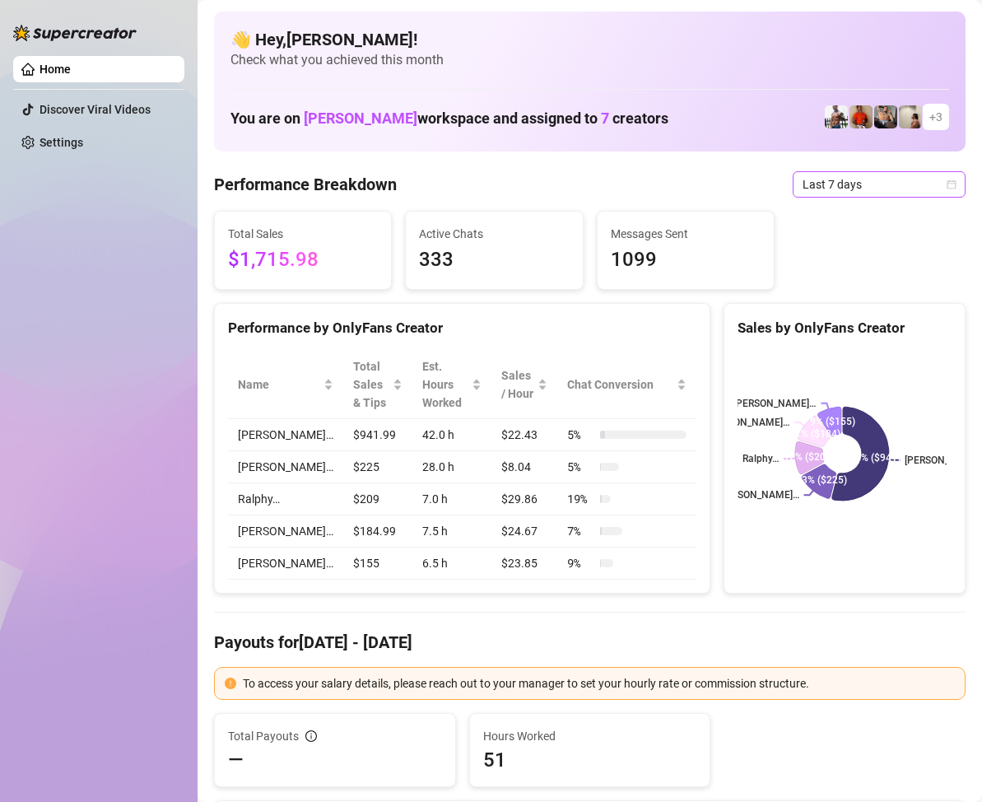
click at [944, 179] on div "Last 7 days" at bounding box center [879, 184] width 173 height 26
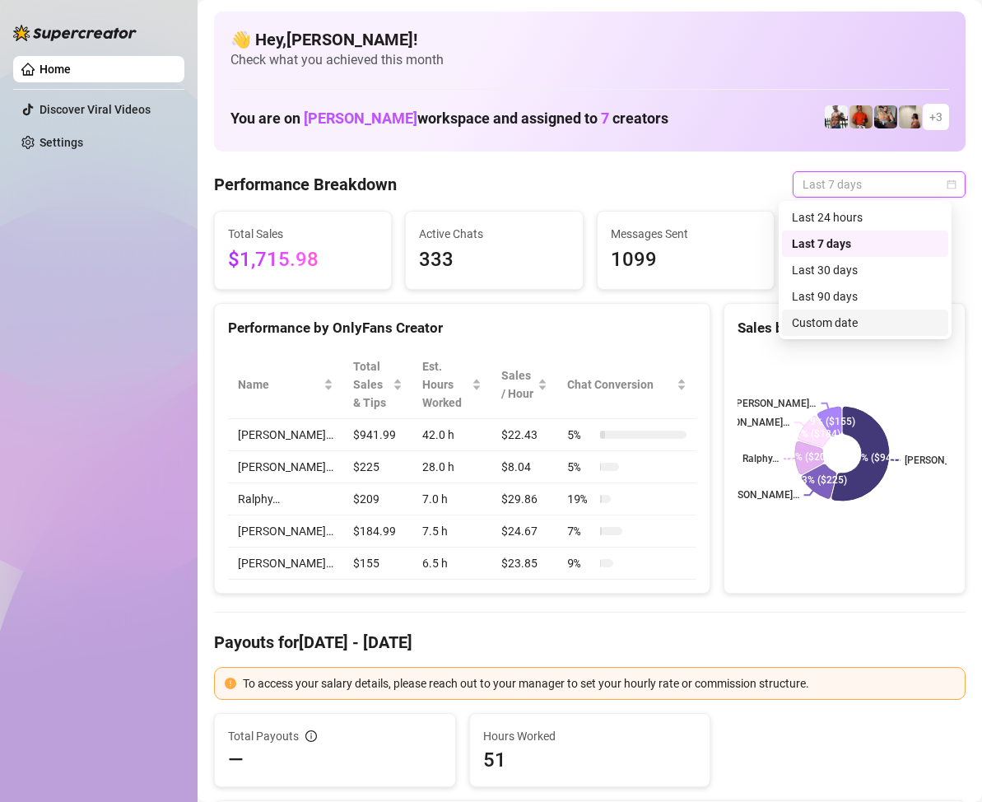
click at [841, 316] on div "Custom date" at bounding box center [865, 323] width 147 height 18
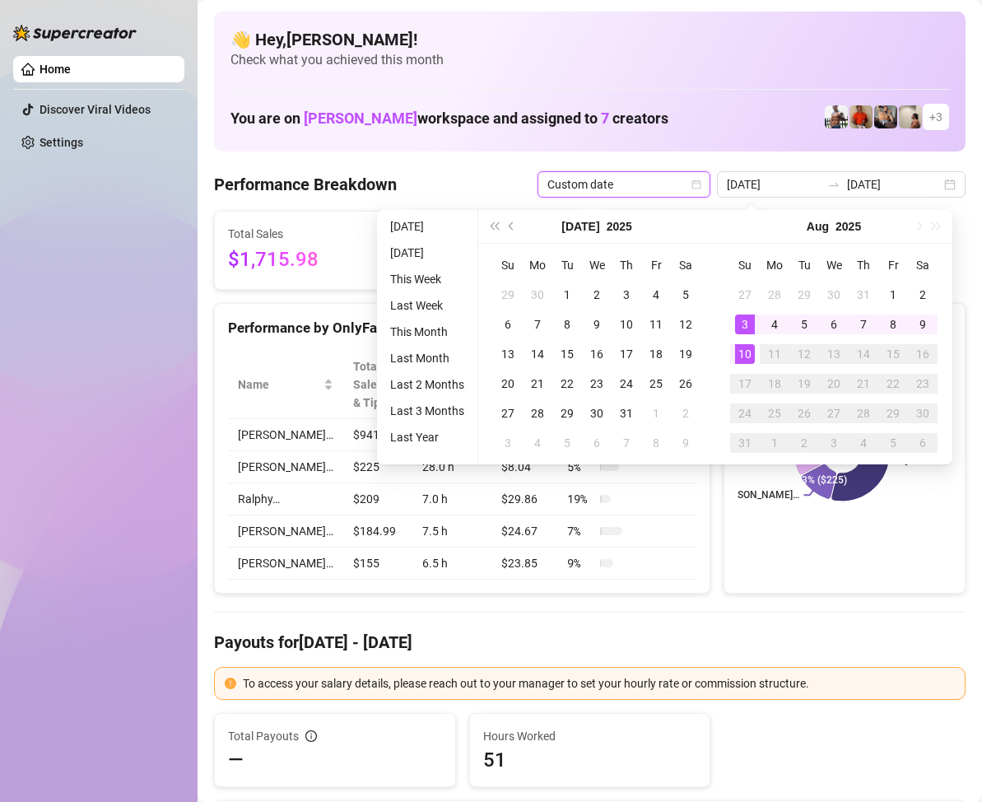
type input "[DATE]"
click at [750, 352] on div "10" at bounding box center [745, 354] width 20 height 20
click at [748, 347] on div "10" at bounding box center [745, 354] width 20 height 20
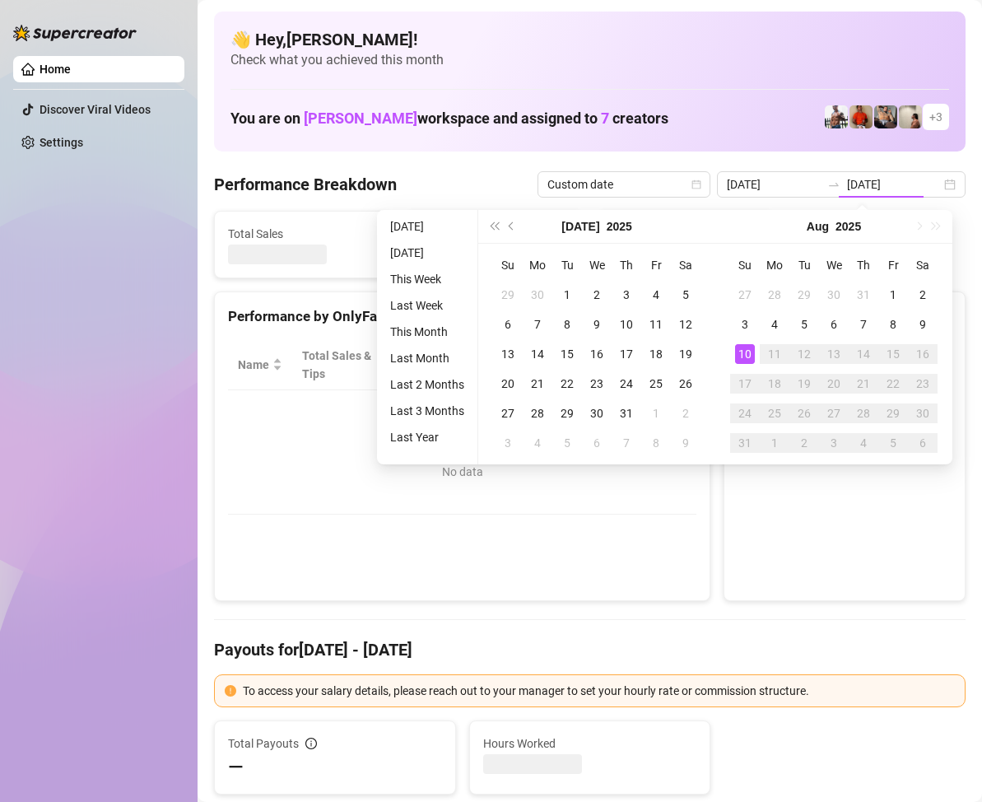
type input "[DATE]"
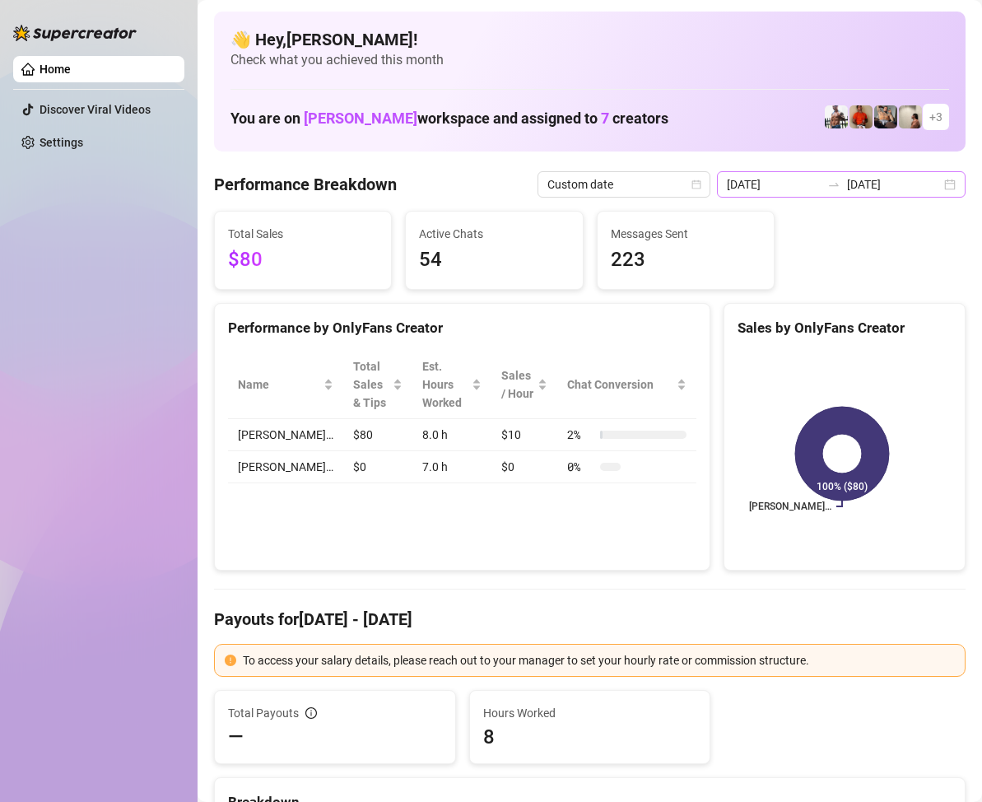
click at [930, 177] on div "2025-08-10 2025-08-10" at bounding box center [841, 184] width 249 height 26
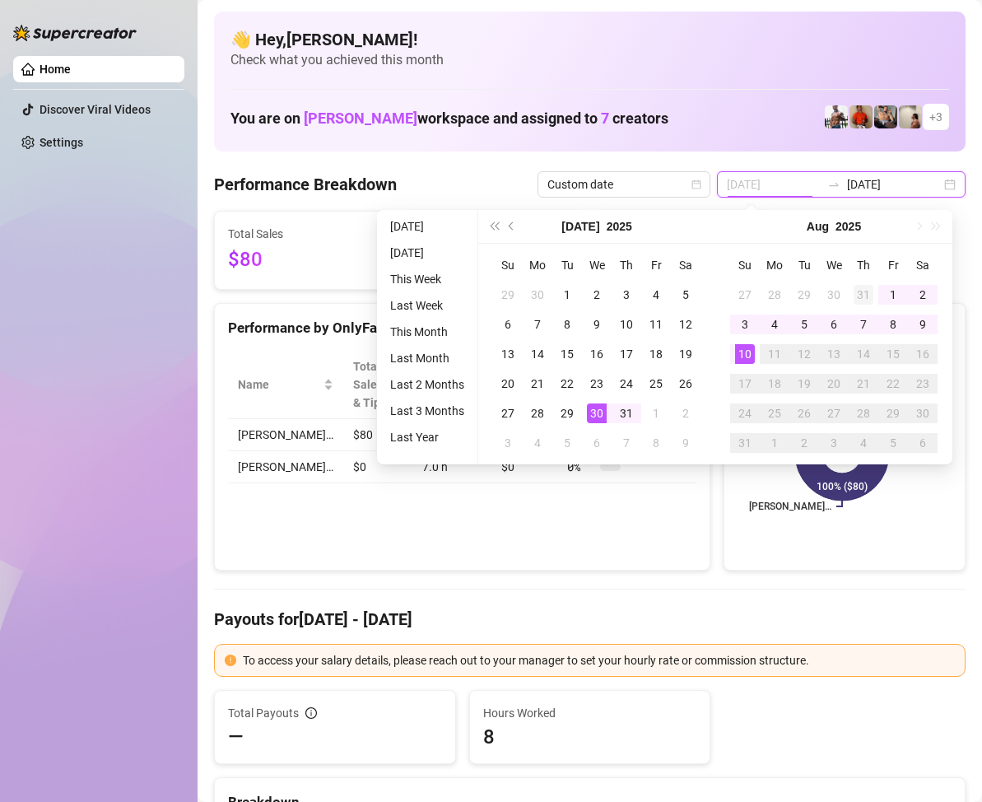
type input "2025-07-31"
click at [863, 285] on div "31" at bounding box center [864, 295] width 20 height 20
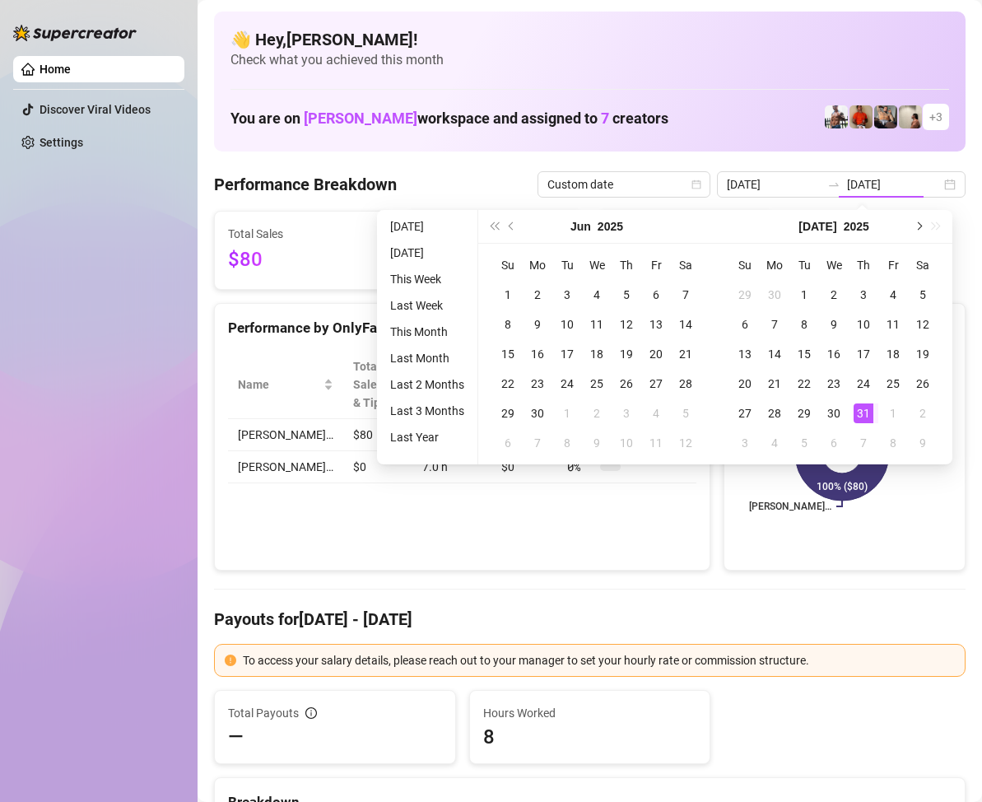
click at [920, 226] on span "Next month (PageDown)" at bounding box center [918, 226] width 8 height 8
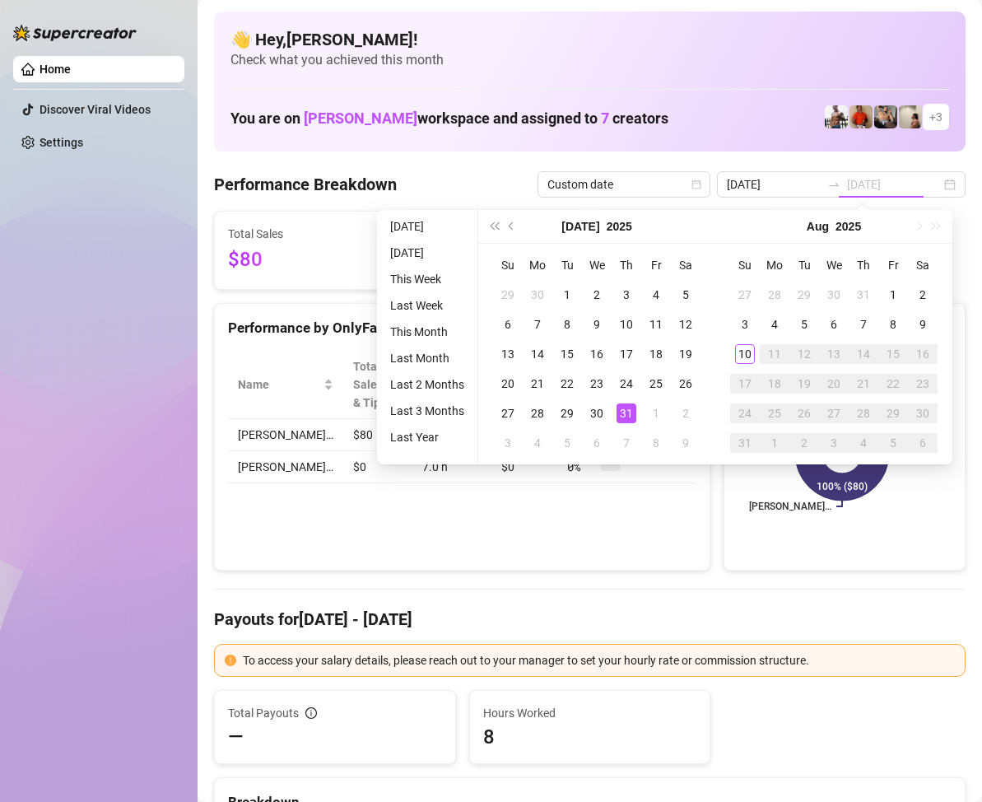
type input "[DATE]"
click at [739, 350] on div "10" at bounding box center [745, 354] width 20 height 20
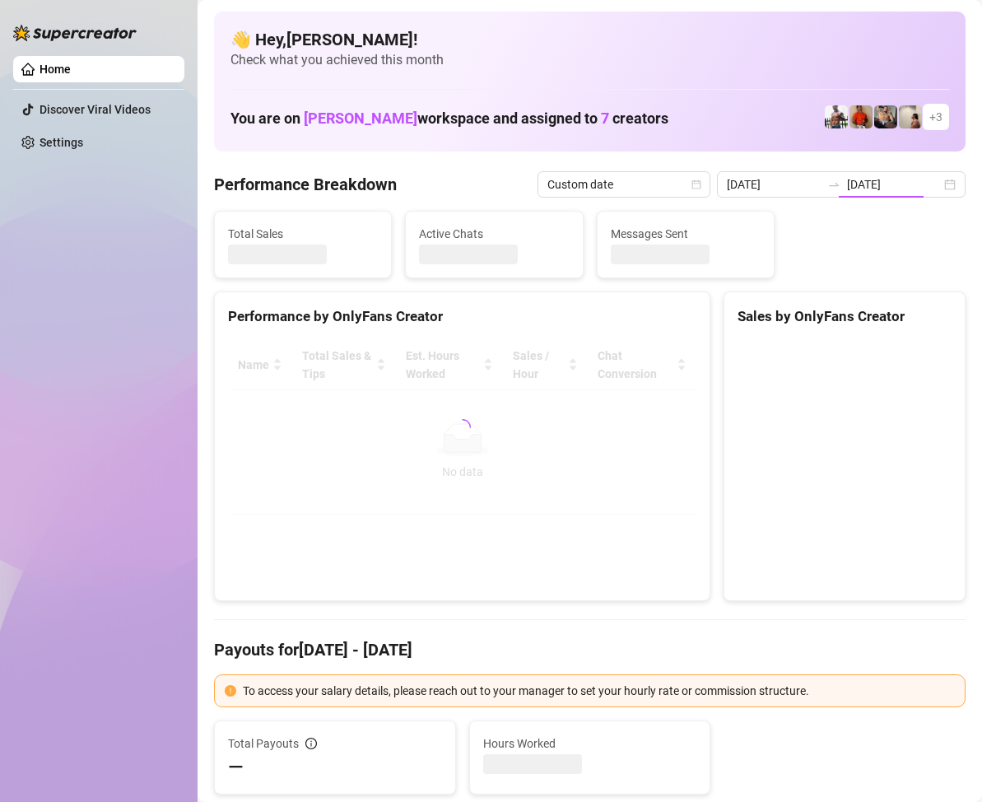
type input "2025-07-31"
